Goal: Task Accomplishment & Management: Manage account settings

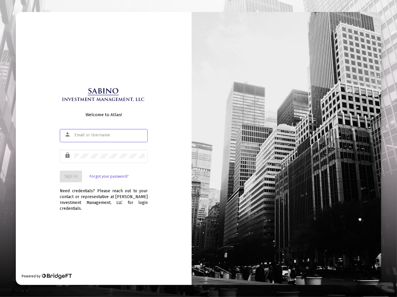
click at [96, 137] on input "text" at bounding box center [109, 135] width 70 height 5
click at [87, 138] on input "text" at bounding box center [109, 135] width 70 height 5
click at [94, 138] on input "text" at bounding box center [109, 135] width 70 height 5
type input "[EMAIL_ADDRESS][DOMAIN_NAME]"
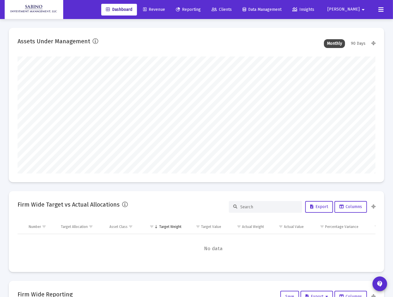
type input "[DATE]"
click at [201, 9] on span "Reporting" at bounding box center [188, 9] width 25 height 5
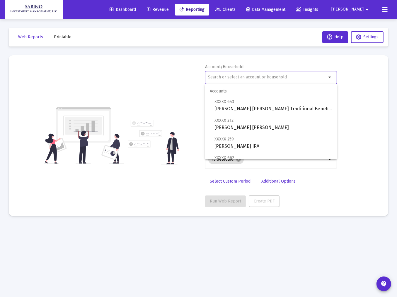
click at [229, 75] on input "text" at bounding box center [267, 77] width 119 height 5
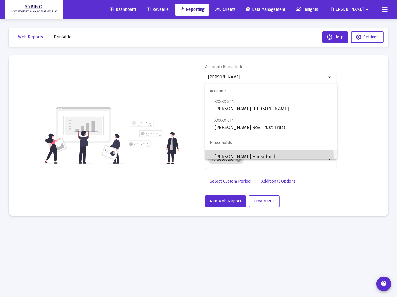
click at [235, 157] on span "[PERSON_NAME] Household" at bounding box center [273, 157] width 118 height 14
type input "[PERSON_NAME] Household"
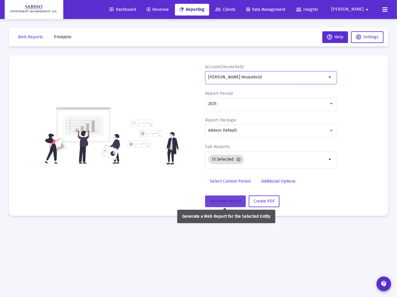
click at [227, 200] on span "Run Web Report" at bounding box center [225, 201] width 31 height 5
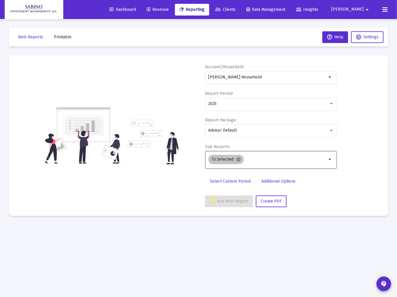
select select "View all"
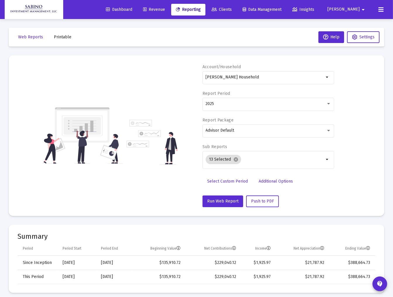
click at [356, 10] on span "[PERSON_NAME]" at bounding box center [343, 9] width 32 height 5
click at [265, 39] on div at bounding box center [196, 148] width 393 height 297
click at [241, 76] on input "[PERSON_NAME] Household" at bounding box center [265, 77] width 119 height 5
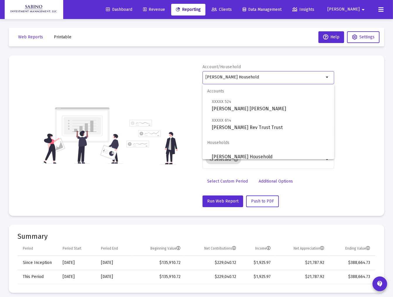
drag, startPoint x: 243, startPoint y: 76, endPoint x: 198, endPoint y: 73, distance: 45.2
click at [198, 73] on div "Account/Household [PERSON_NAME] Household arrow_drop_down Report Period 2025 Re…" at bounding box center [197, 135] width 358 height 143
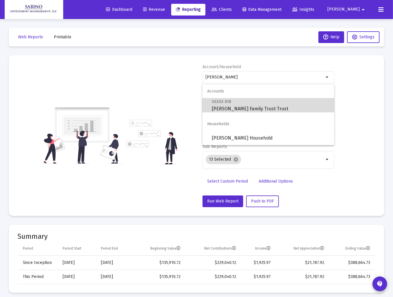
click at [229, 107] on span "XXXXX 618 [PERSON_NAME] Family Trust Trust" at bounding box center [271, 105] width 118 height 14
type input "[PERSON_NAME] Family Trust Trust"
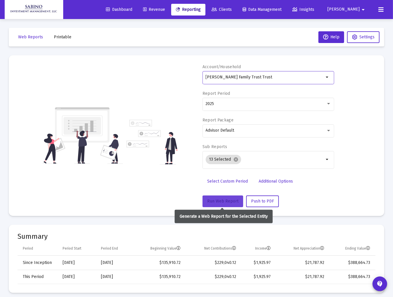
click at [219, 203] on button "Run Web Report" at bounding box center [223, 201] width 41 height 12
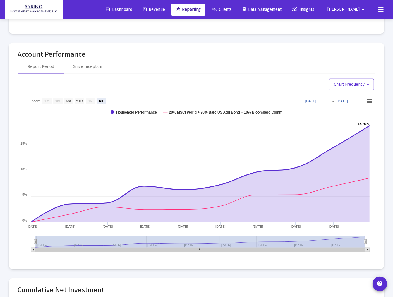
scroll to position [647, 0]
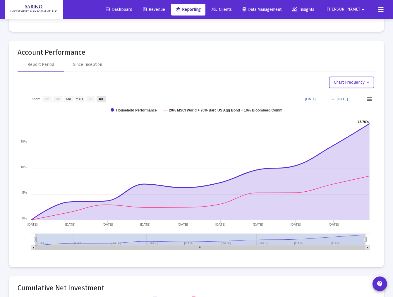
click at [100, 97] on text "All" at bounding box center [101, 99] width 4 height 4
select select "View all"
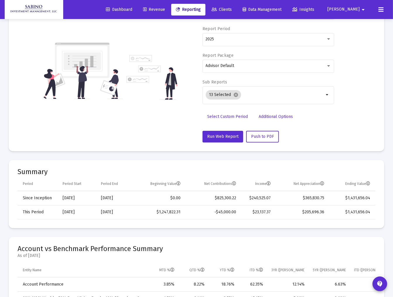
scroll to position [0, 0]
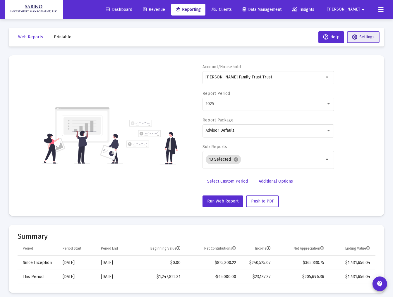
click at [362, 38] on span "Settings" at bounding box center [366, 37] width 15 height 5
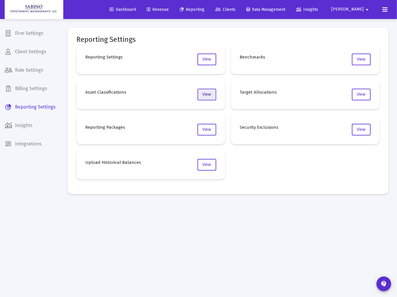
click at [207, 95] on span "View" at bounding box center [207, 94] width 8 height 5
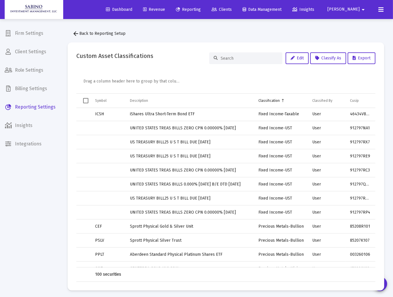
scroll to position [1097, 0]
click at [381, 8] on icon at bounding box center [380, 9] width 5 height 7
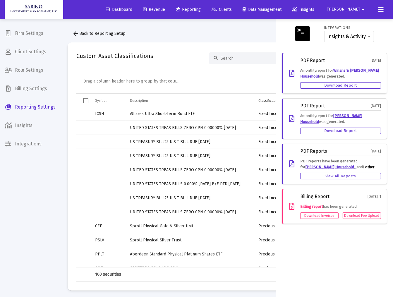
click at [357, 9] on span "[PERSON_NAME]" at bounding box center [343, 9] width 32 height 5
click at [358, 39] on button "Logout" at bounding box center [357, 39] width 35 height 14
